Goal: Contribute content: Contribute content

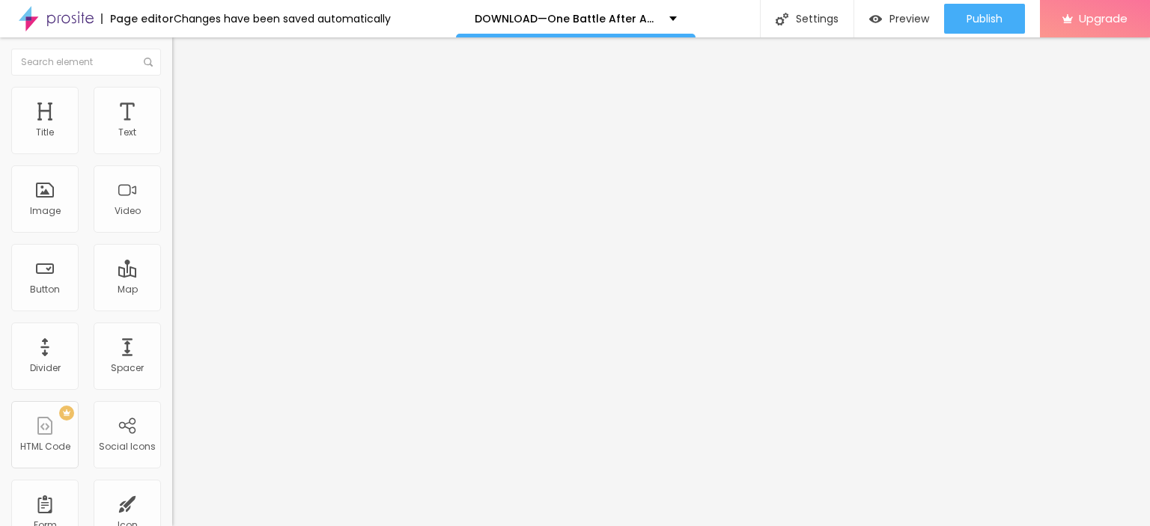
click at [172, 129] on span "Add image" at bounding box center [202, 122] width 61 height 13
click at [183, 52] on img "button" at bounding box center [189, 55] width 12 height 12
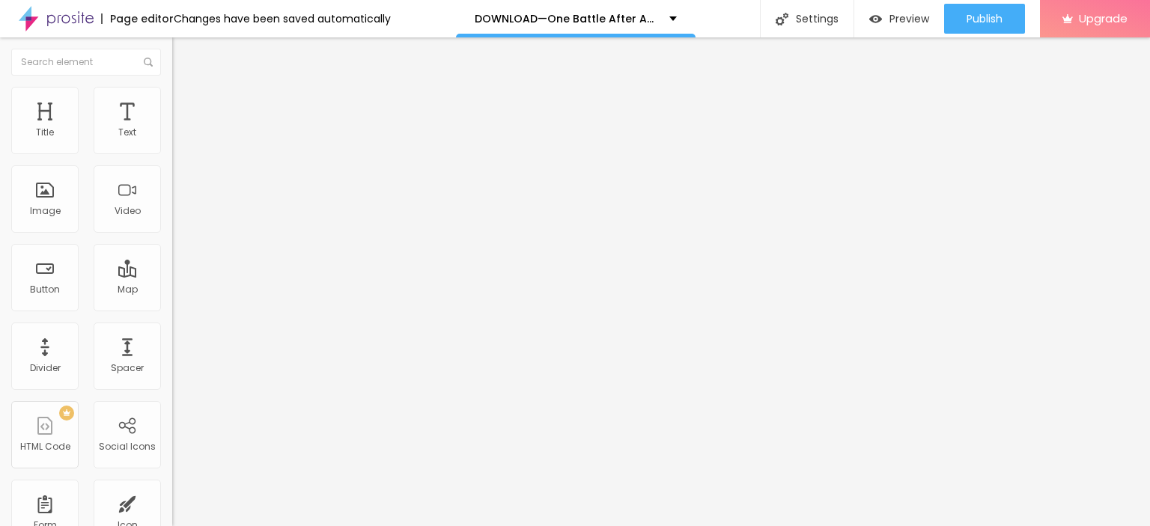
click at [183, 53] on img "button" at bounding box center [189, 55] width 12 height 12
click at [172, 141] on input "Click me" at bounding box center [262, 133] width 180 height 15
paste input "DOWNLOAD—One Battle After Another (2025) .FullMovie. Free Bolly4u Full4K HINDI …"
click at [172, 141] on input "DOWNLOAD—One Battle After Another (2025) .FullMovie. Free Bolly4u Full4K HINDI …" at bounding box center [262, 133] width 180 height 15
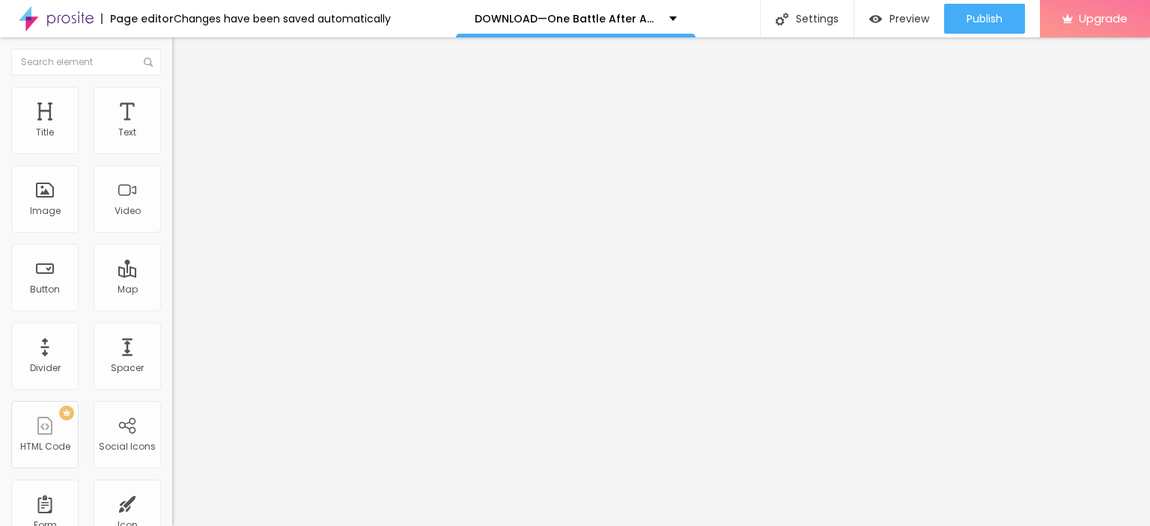
paste input "CLICK HERE ▶️ One Battle After Another [2025] ]"
type input "CLICK HERE ▶️ One Battle After Another [2025] ]"
click at [172, 308] on input "https://" at bounding box center [262, 300] width 180 height 15
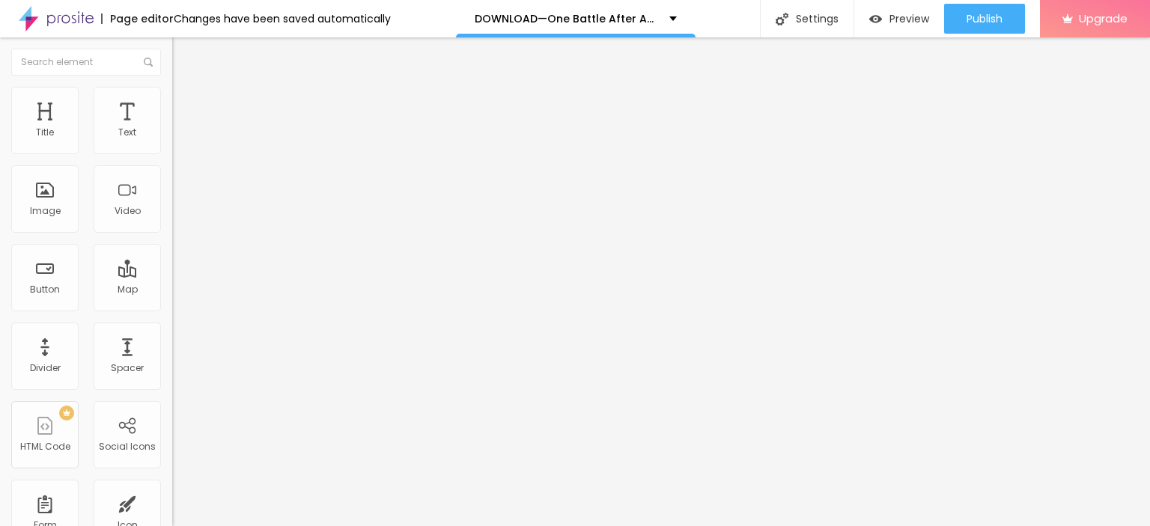
paste input "[DOMAIN_NAME]/en/movie/1054867/pro"
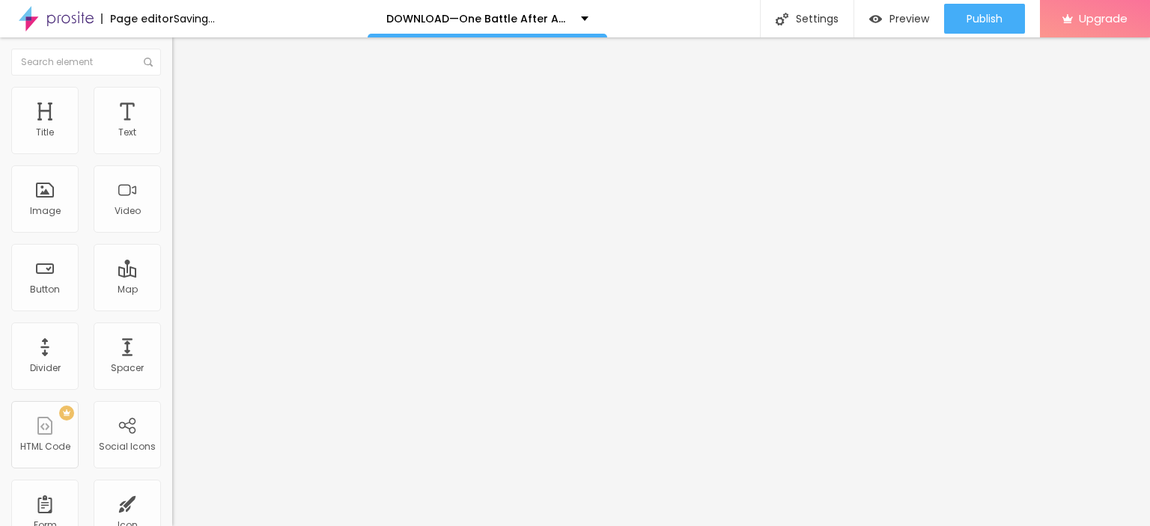
type input "[URL][DOMAIN_NAME]"
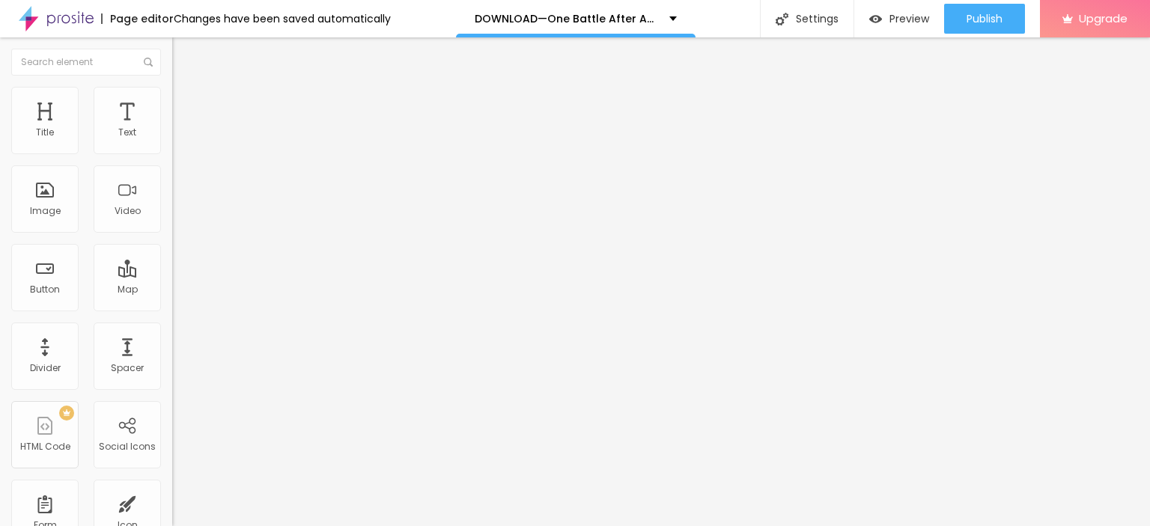
scroll to position [0, 0]
click at [172, 179] on img at bounding box center [177, 173] width 10 height 10
click at [172, 47] on button "Edit Button" at bounding box center [258, 54] width 172 height 34
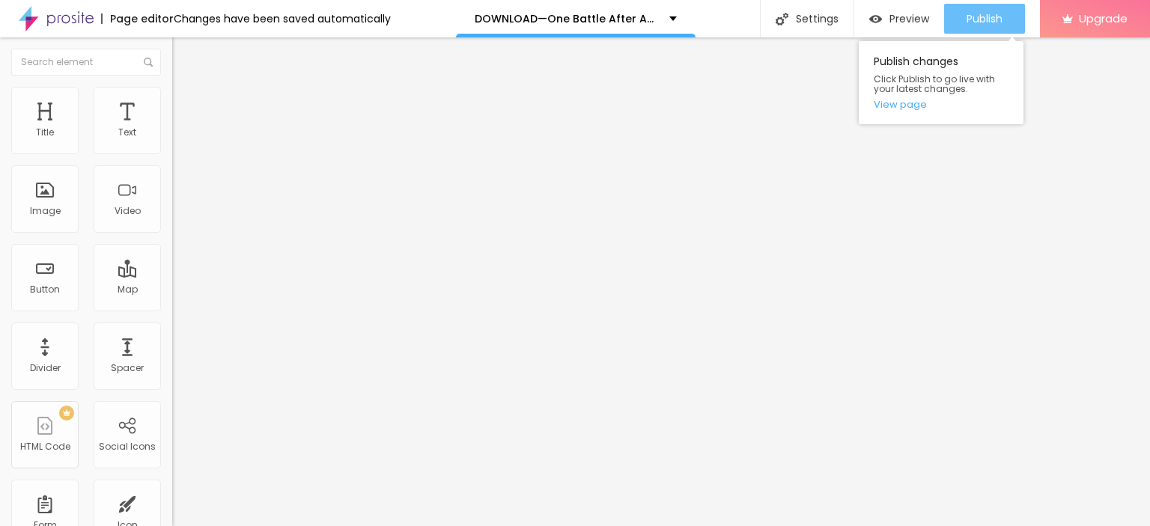
click at [972, 25] on span "Publish" at bounding box center [984, 19] width 36 height 12
click at [907, 103] on link "View page" at bounding box center [940, 105] width 135 height 10
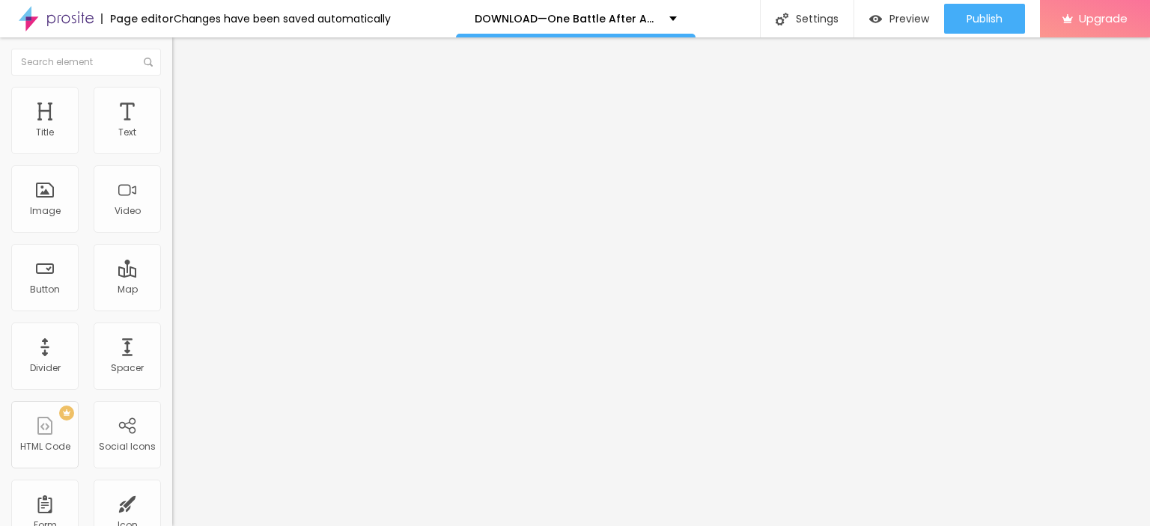
click at [70, 20] on img at bounding box center [56, 18] width 75 height 37
